Goal: Information Seeking & Learning: Learn about a topic

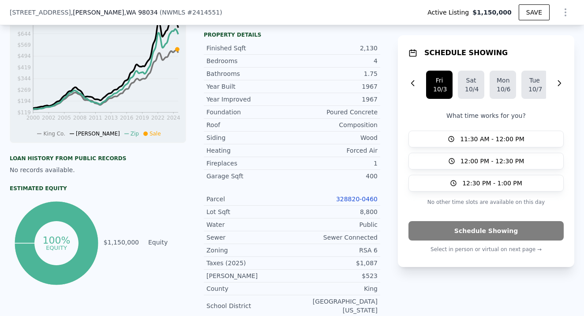
scroll to position [0, 4]
click at [371, 199] on link "328820-0460" at bounding box center [356, 198] width 41 height 7
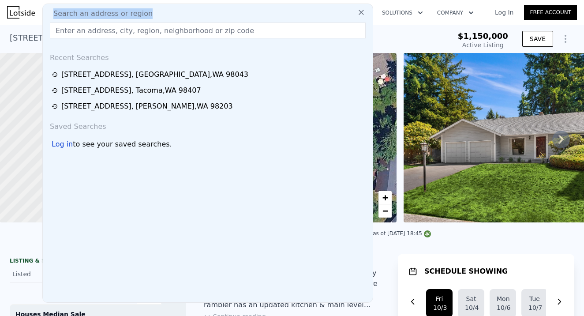
click at [150, 12] on div "Search an address or region" at bounding box center [207, 13] width 323 height 11
click at [155, 25] on input "text" at bounding box center [208, 31] width 316 height 16
click at [99, 30] on input "text" at bounding box center [208, 31] width 316 height 16
paste input "[STREET_ADDRESS][PERSON_NAME]"
type input "[STREET_ADDRESS][PERSON_NAME]"
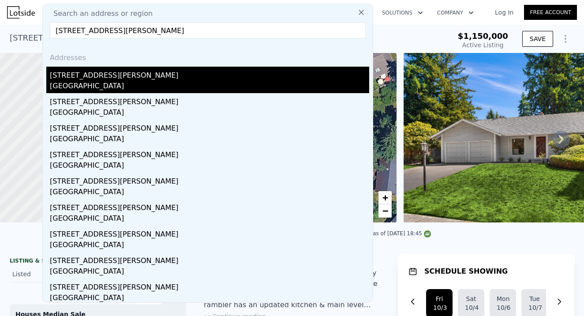
click at [91, 83] on div "[GEOGRAPHIC_DATA]" at bounding box center [210, 87] width 320 height 12
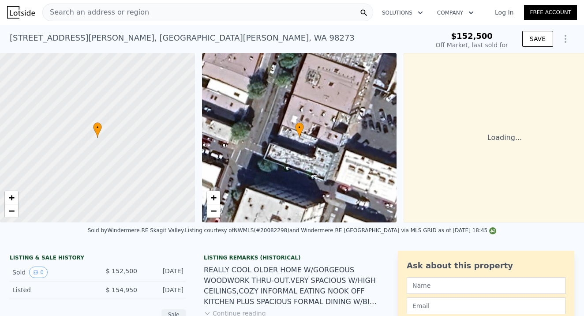
type input "-$ 167,728"
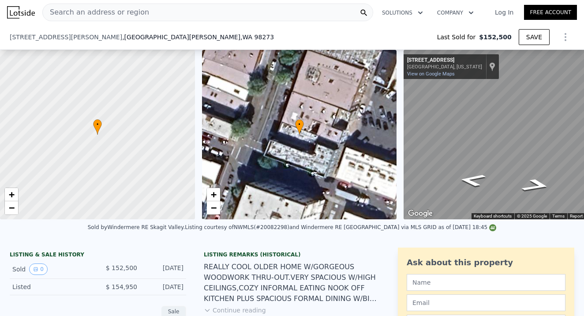
scroll to position [334, 0]
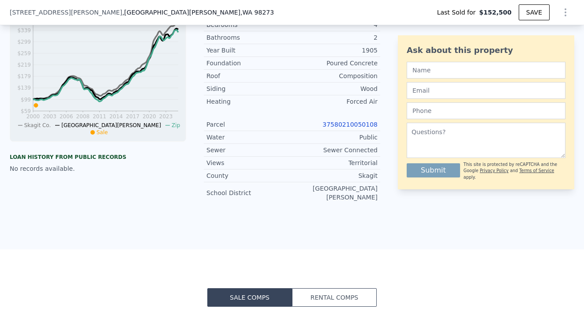
click at [363, 126] on link "37580210050108" at bounding box center [350, 124] width 55 height 7
type input "$ 628,000"
type input "$ 414,347"
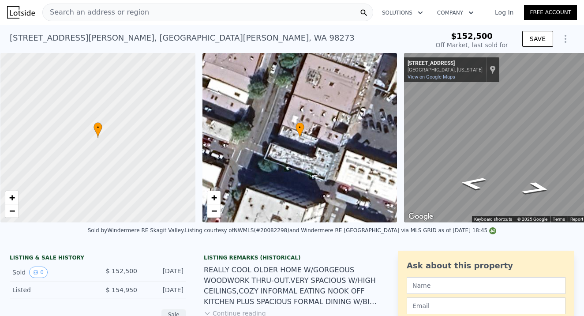
scroll to position [0, 4]
click at [474, 181] on icon "Go West, Myrtle St" at bounding box center [472, 185] width 44 height 18
click at [524, 182] on icon "Go East, Myrtle St" at bounding box center [538, 186] width 44 height 18
click at [524, 182] on icon "Go East, Myrtle St" at bounding box center [537, 187] width 50 height 19
click at [524, 182] on icon "Go East, Myrtle St" at bounding box center [537, 189] width 54 height 20
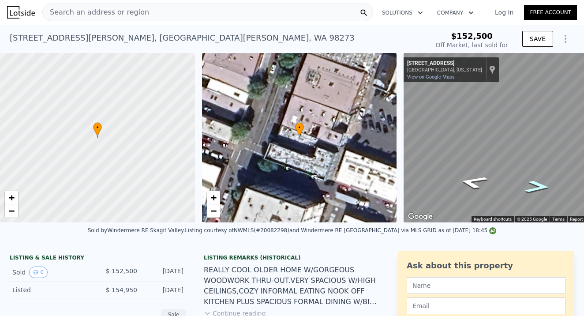
click at [524, 182] on icon "Go East, Myrtle St" at bounding box center [538, 186] width 46 height 19
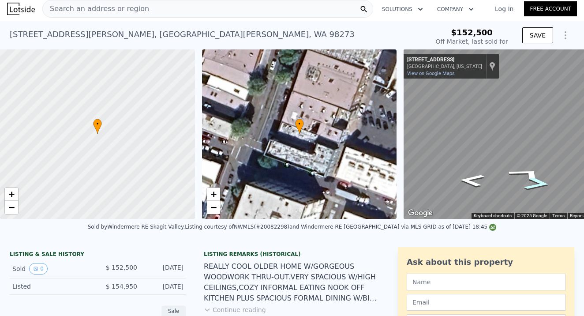
click at [78, 11] on span "Search an address or region" at bounding box center [96, 9] width 106 height 11
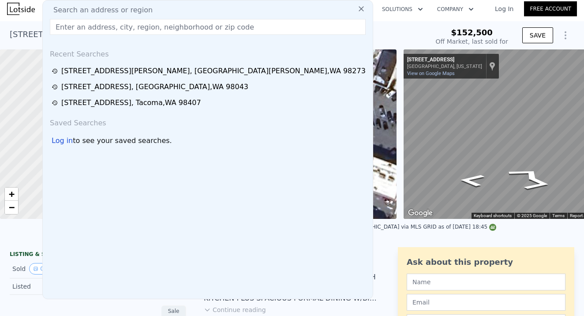
click at [68, 28] on input "text" at bounding box center [208, 27] width 316 height 16
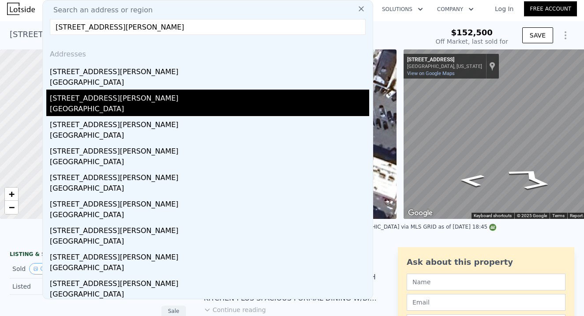
type input "[STREET_ADDRESS][PERSON_NAME]"
click at [81, 104] on div "[GEOGRAPHIC_DATA]" at bounding box center [210, 110] width 320 height 12
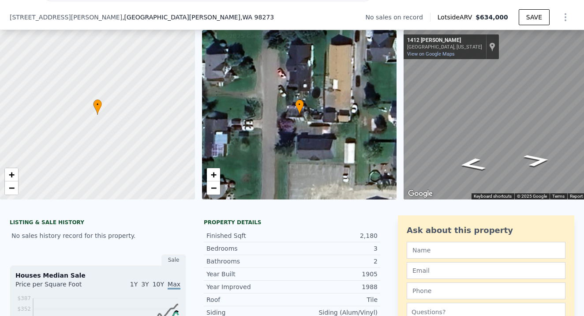
scroll to position [292, 0]
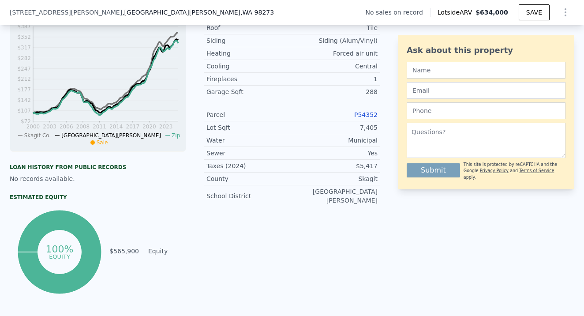
click at [363, 115] on link "P54352" at bounding box center [365, 114] width 23 height 7
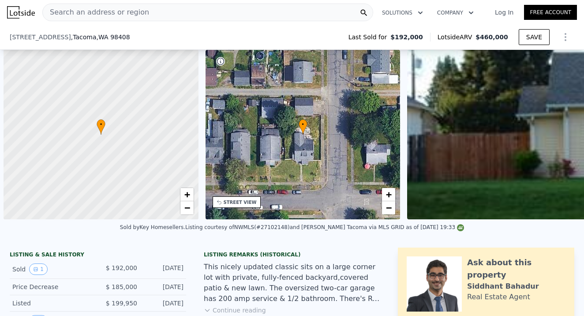
scroll to position [262, 0]
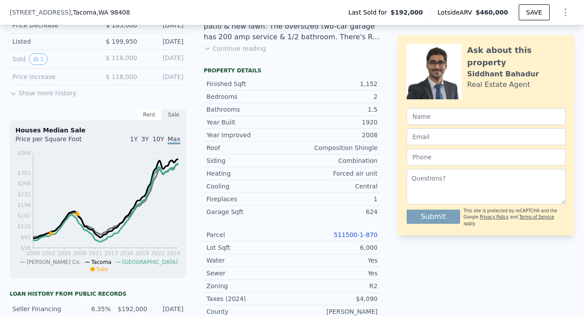
click at [361, 237] on link "511500-1-870" at bounding box center [356, 234] width 44 height 7
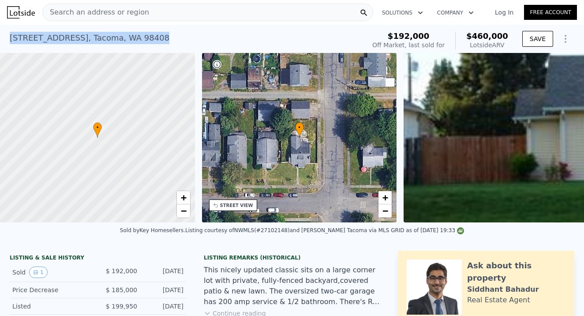
drag, startPoint x: 9, startPoint y: 36, endPoint x: 154, endPoint y: 45, distance: 145.5
click at [154, 45] on div "501 S 52nd St , Tacoma , WA 98408 Sold Nov 2007 for $192k (~ARV $460k ) $192,00…" at bounding box center [292, 39] width 584 height 28
copy div "501 S 52nd St , Tacoma , WA 98408 Sold Nov 2007 for $192k (~ARV $460k )"
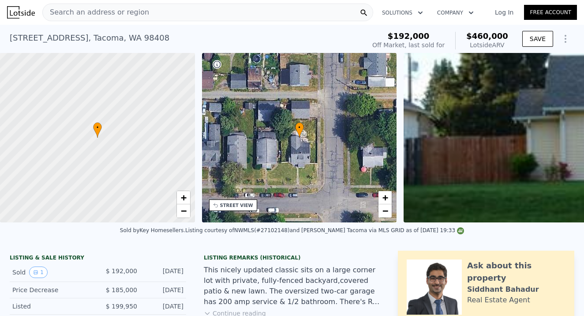
click at [159, 11] on div "Search an address or region" at bounding box center [207, 13] width 331 height 18
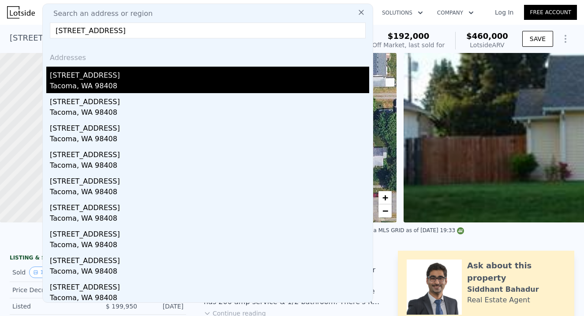
type input "501 S 52nd St, Tacoma, WA 98408"
click at [82, 82] on div "Tacoma, WA 98408" at bounding box center [210, 87] width 320 height 12
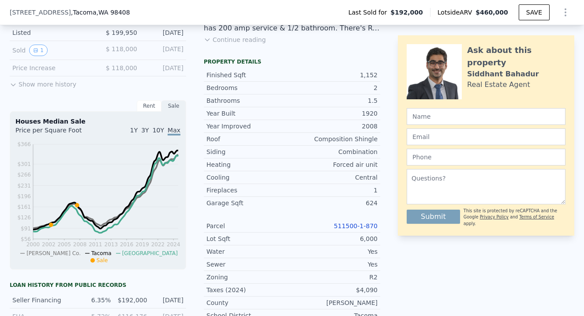
scroll to position [271, 0]
click at [355, 225] on link "511500-1-870" at bounding box center [356, 225] width 44 height 7
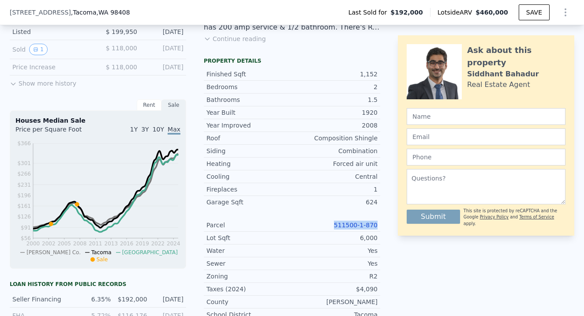
drag, startPoint x: 337, startPoint y: 223, endPoint x: 383, endPoint y: 221, distance: 45.9
click at [383, 221] on div "LISTING & SALE HISTORY Sold 1 $ 192,000 Nov 19, 2007 Price Decrease $ 185,000 N…" at bounding box center [292, 239] width 565 height 526
copy link "511500-1-870"
click at [131, 14] on div "501 S 52nd St , Tacoma , WA 98408 Last Sold for $192,000 Lotside ARV $460,000 S…" at bounding box center [292, 12] width 565 height 25
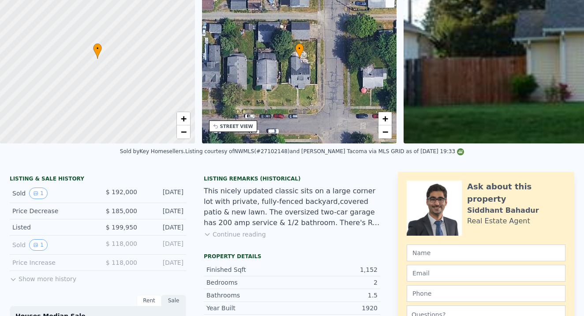
scroll to position [0, 0]
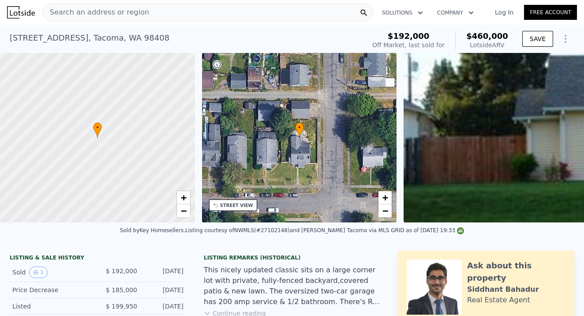
click at [114, 11] on span "Search an address or region" at bounding box center [96, 12] width 106 height 11
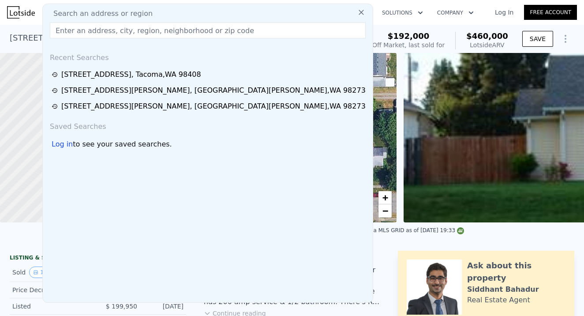
click at [61, 29] on input "text" at bounding box center [208, 31] width 316 height 16
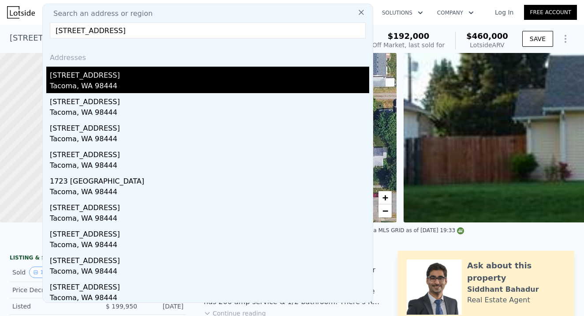
type input "611 114th St S, Tacoma, WA 98444"
click at [86, 83] on div "Tacoma, WA 98444" at bounding box center [210, 87] width 320 height 12
